Goal: Information Seeking & Learning: Learn about a topic

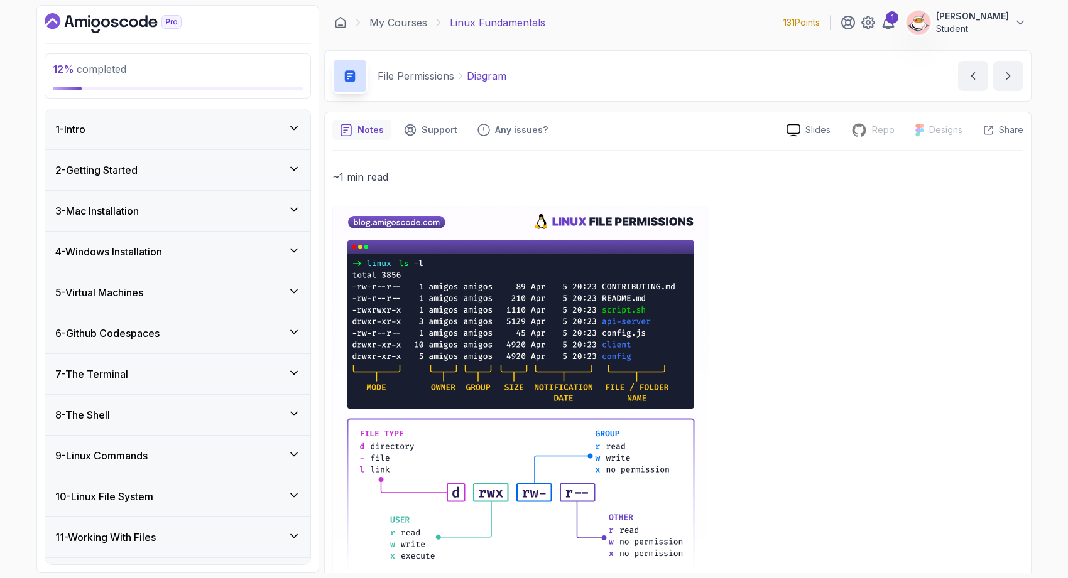
click at [280, 301] on div "5 - Virtual Machines" at bounding box center [177, 293] width 265 height 40
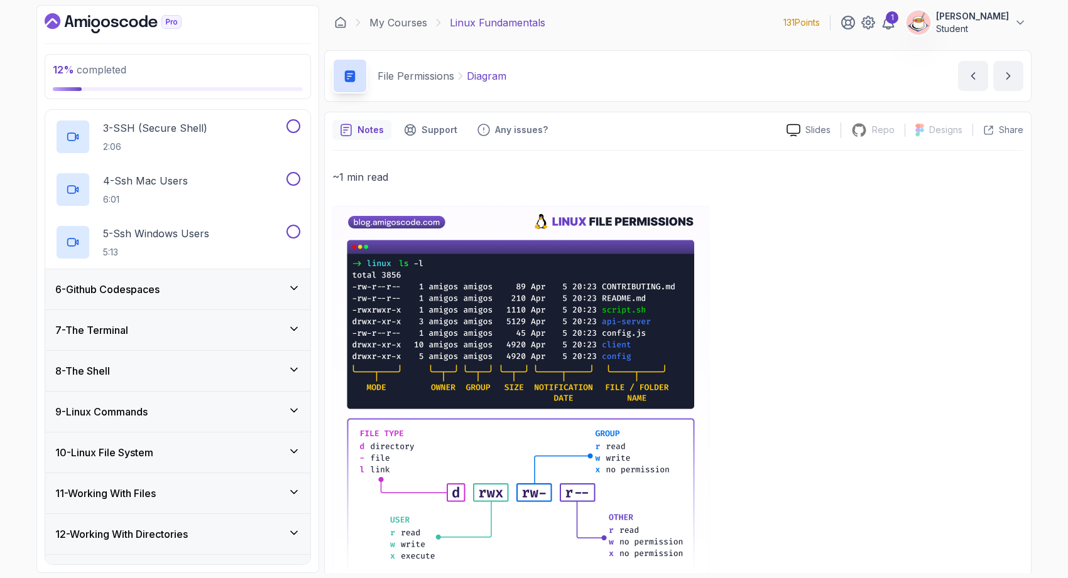
click at [261, 291] on div "6 - Github Codespaces" at bounding box center [177, 289] width 245 height 15
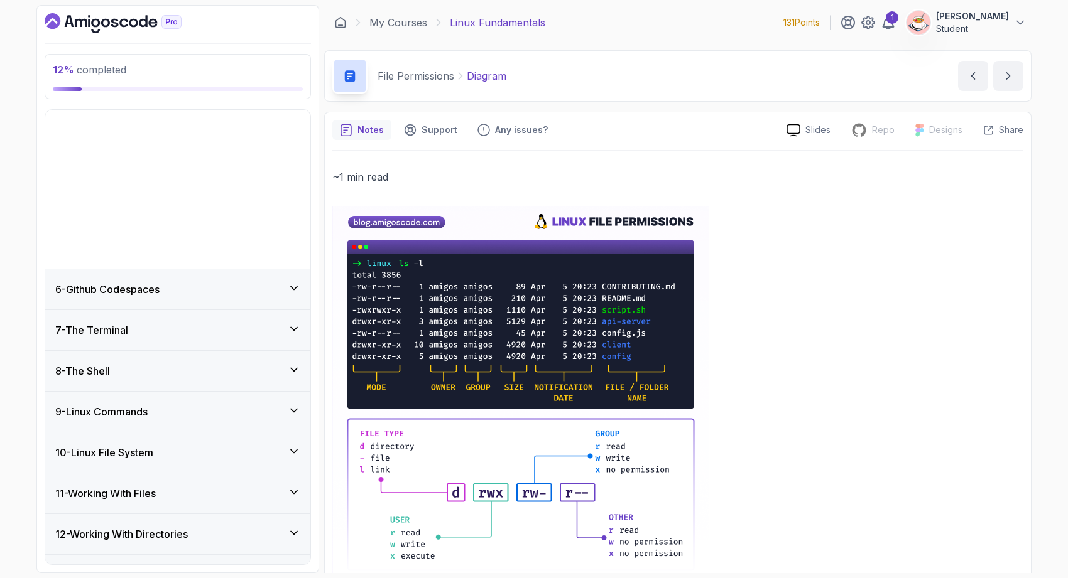
scroll to position [156, 0]
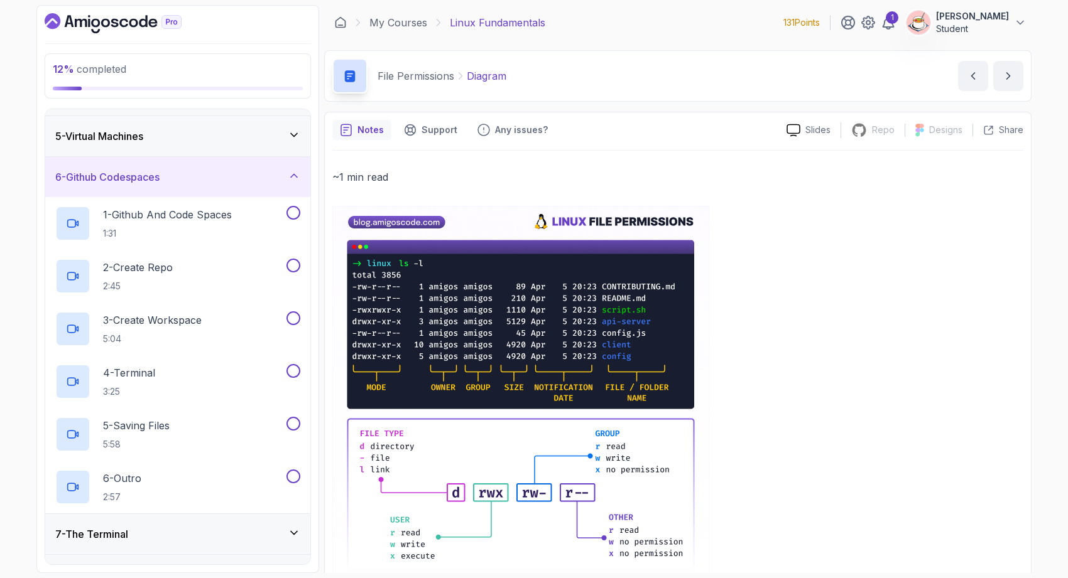
click at [281, 176] on div "6 - Github Codespaces" at bounding box center [177, 177] width 245 height 15
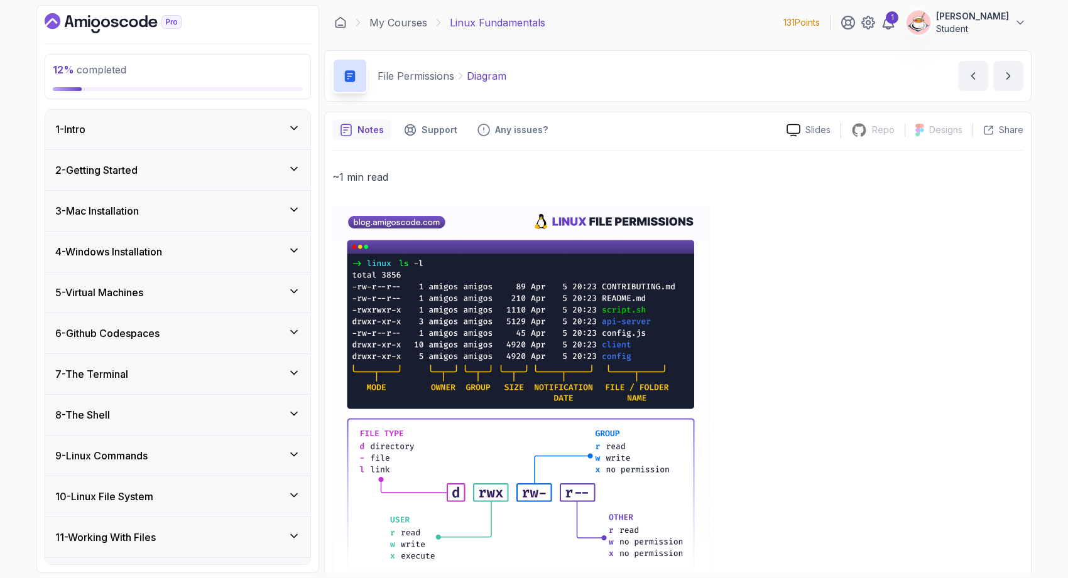
scroll to position [0, 0]
click at [254, 292] on div "5 - Virtual Machines" at bounding box center [177, 293] width 245 height 15
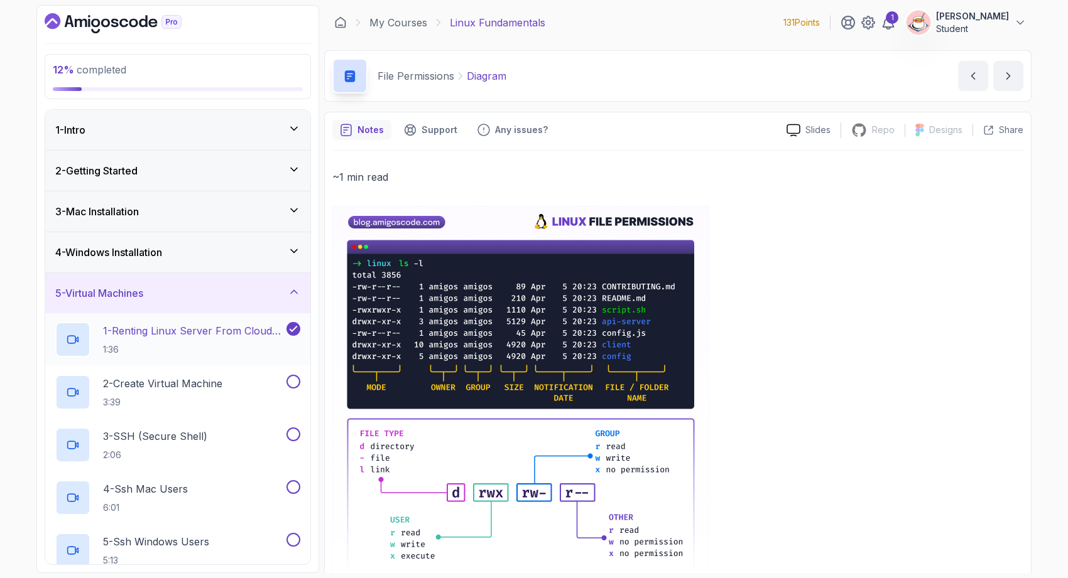
click at [214, 352] on p "1:36" at bounding box center [193, 350] width 181 height 13
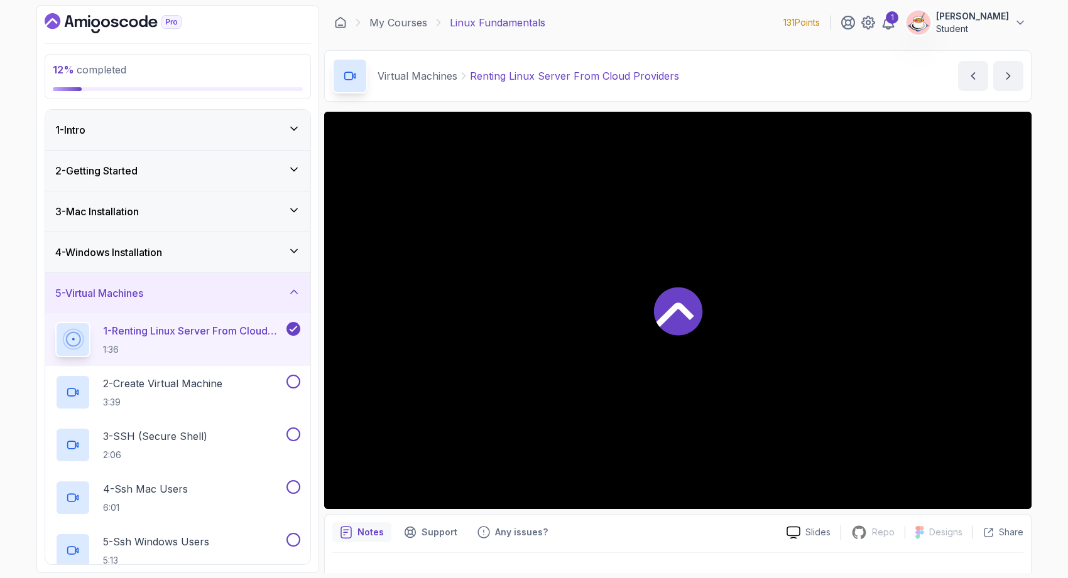
click at [676, 300] on icon at bounding box center [678, 311] width 48 height 48
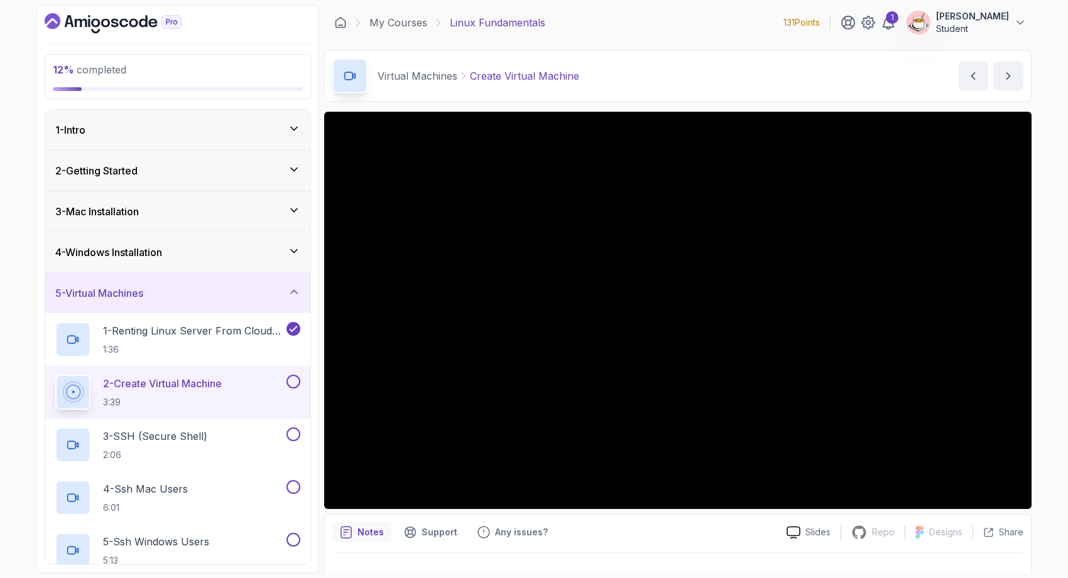
scroll to position [23, 0]
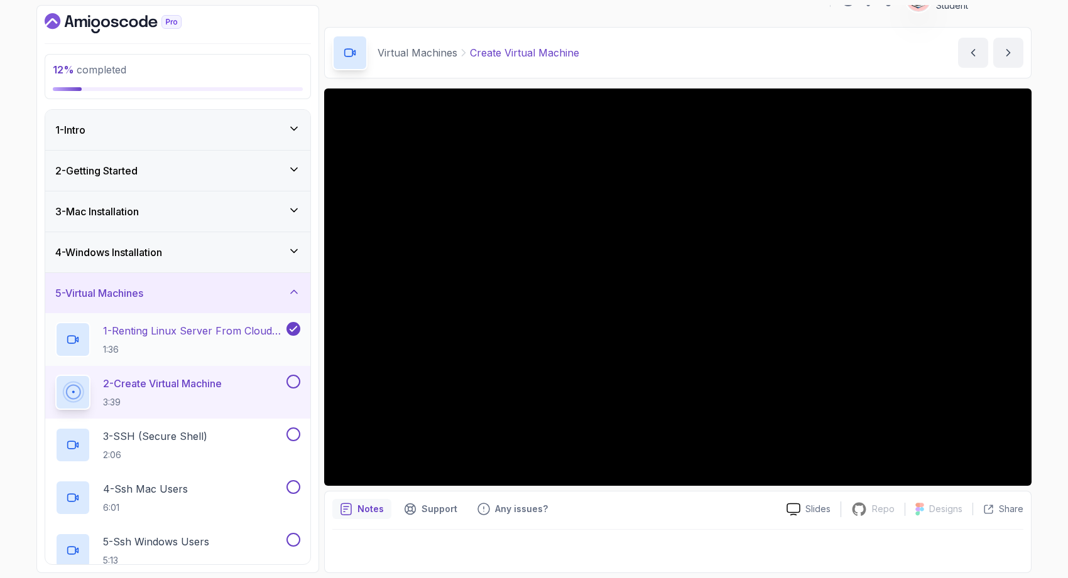
click at [141, 333] on p "1 - Renting Linux Server From Cloud Providers" at bounding box center [193, 330] width 181 height 15
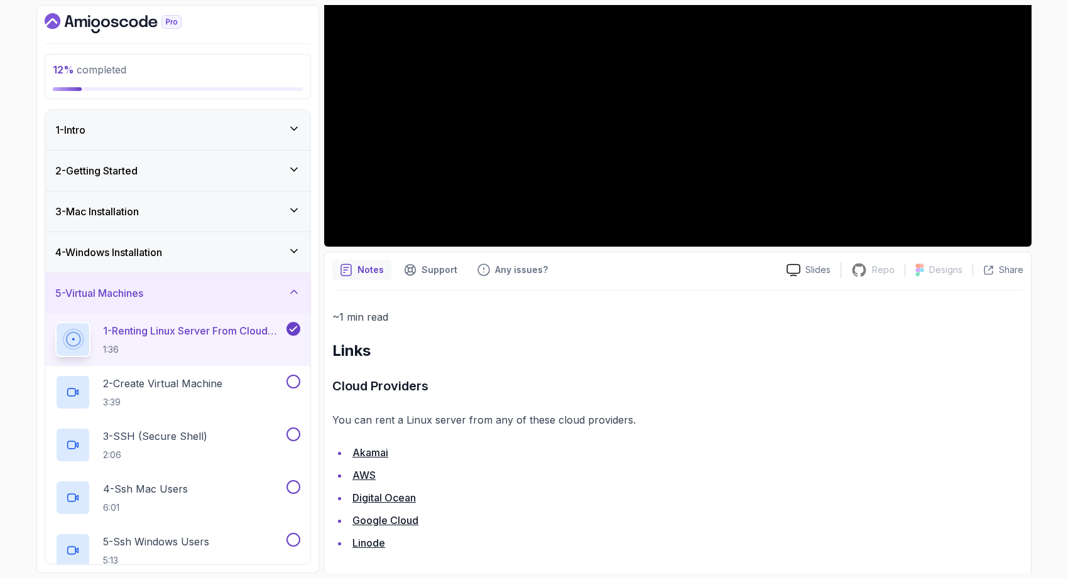
scroll to position [266, 0]
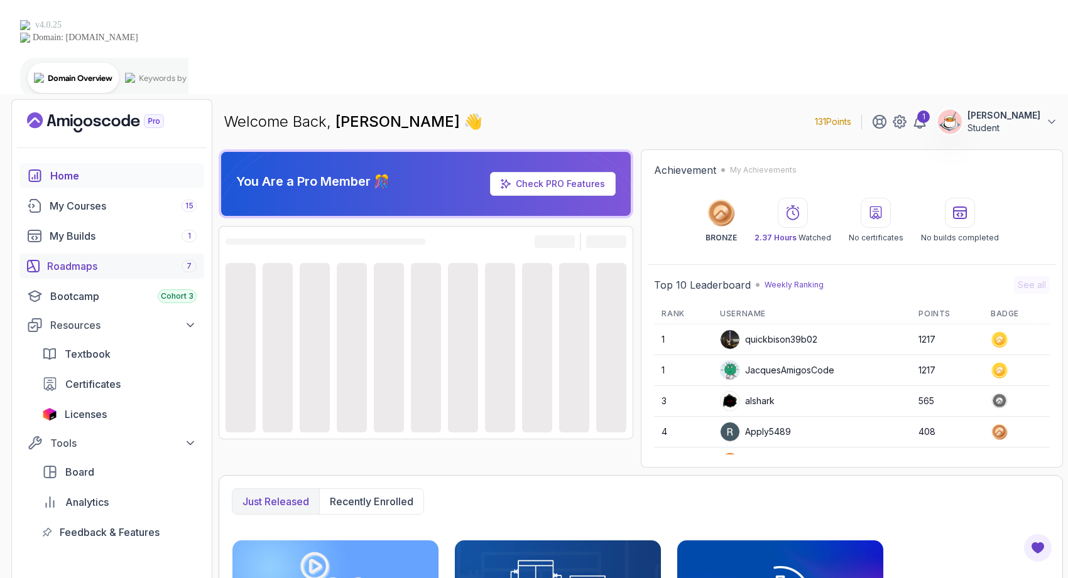
click at [139, 259] on div "Roadmaps 7" at bounding box center [121, 266] width 149 height 15
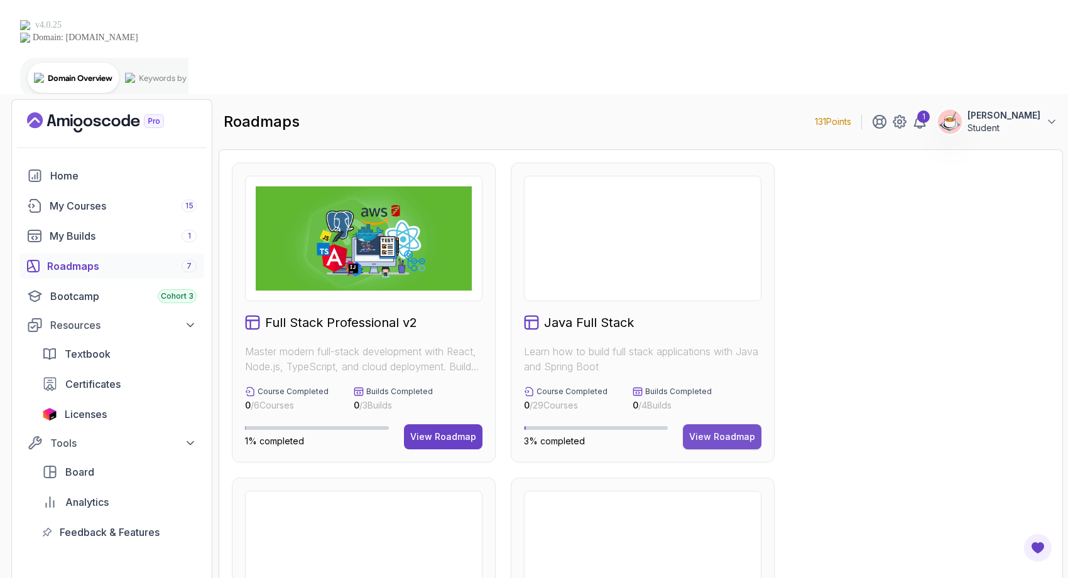
click at [729, 425] on button "View Roadmap" at bounding box center [722, 437] width 79 height 25
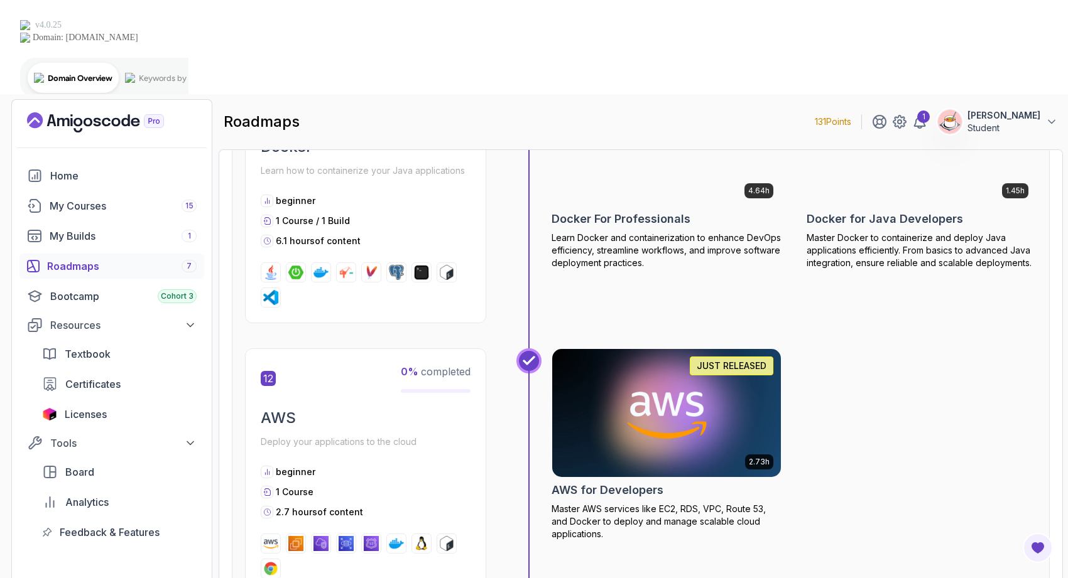
scroll to position [3491, 0]
